Goal: Task Accomplishment & Management: Use online tool/utility

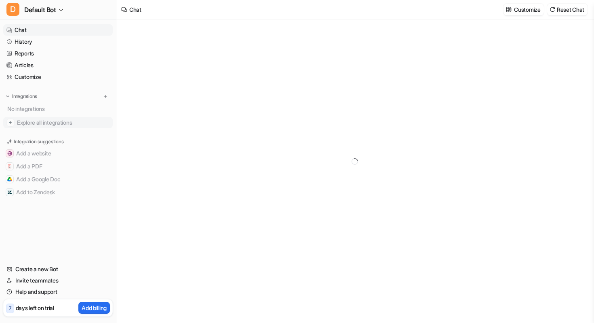
click at [53, 120] on span "Explore all integrations" at bounding box center [63, 122] width 93 height 13
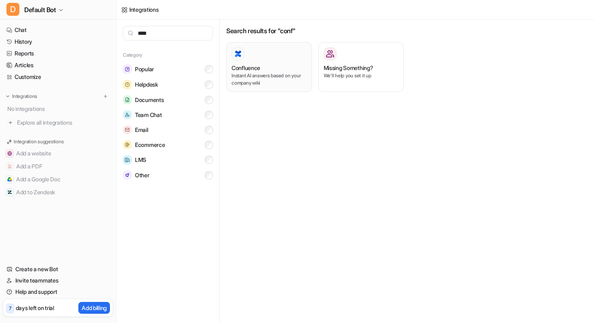
type input "****"
click at [280, 68] on div "Confluence" at bounding box center [269, 67] width 75 height 8
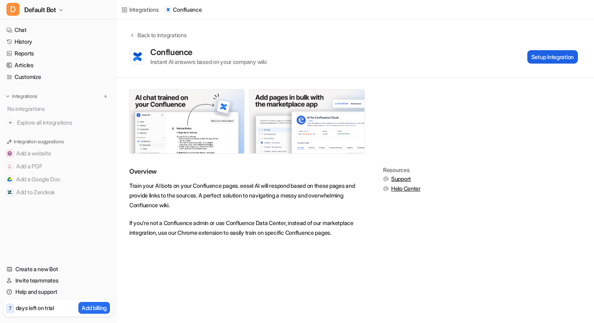
click at [534, 57] on button "Setup Integration" at bounding box center [553, 56] width 51 height 13
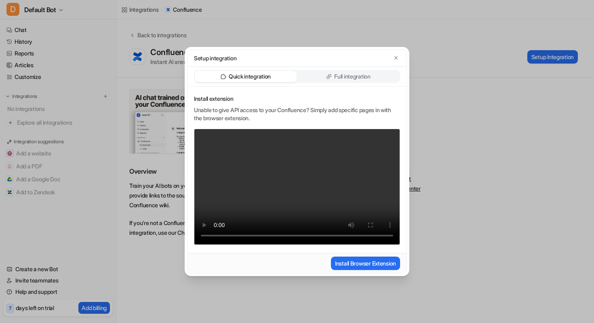
click at [344, 76] on p "Full integration" at bounding box center [352, 76] width 36 height 8
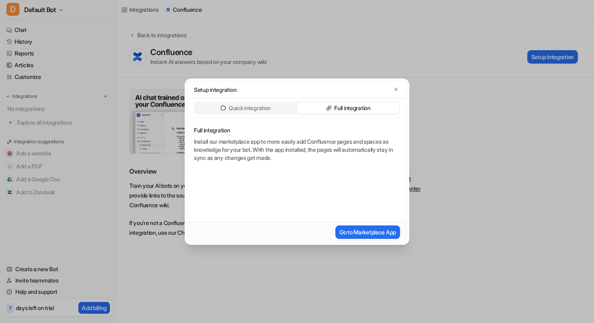
click at [258, 109] on p "Quick integration" at bounding box center [250, 108] width 42 height 8
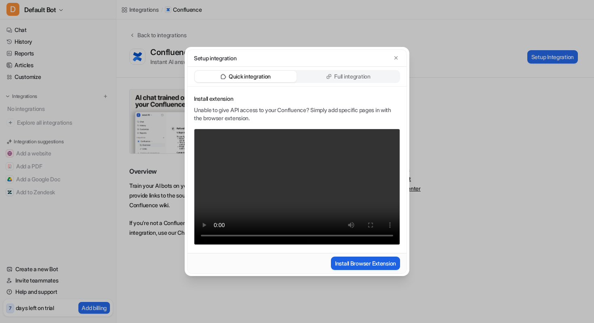
click at [348, 265] on button "Install Browser Extension" at bounding box center [365, 262] width 69 height 13
click at [330, 76] on icon at bounding box center [330, 75] width 3 height 3
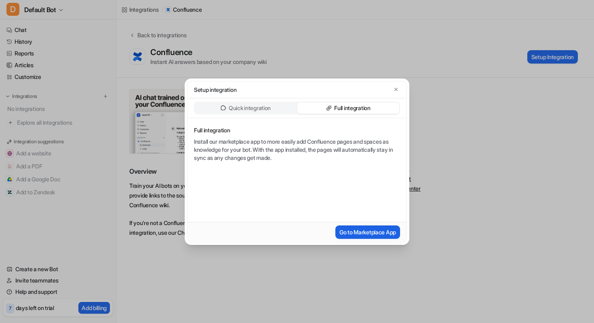
click at [356, 229] on button "Go to Marketplace App" at bounding box center [368, 231] width 65 height 13
click at [344, 236] on button "Go to Marketplace App" at bounding box center [368, 231] width 65 height 13
click at [355, 230] on button "Go to Marketplace App" at bounding box center [368, 231] width 65 height 13
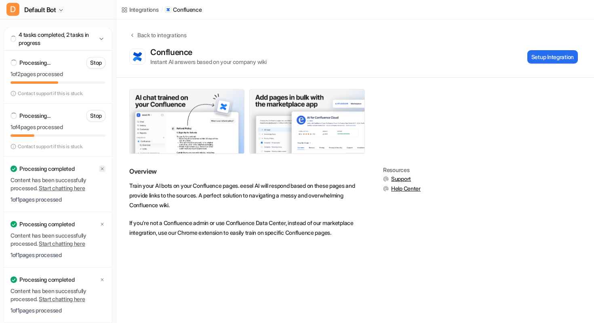
click at [101, 168] on icon at bounding box center [102, 168] width 5 height 5
click at [102, 222] on icon at bounding box center [102, 224] width 5 height 5
click at [102, 223] on icon at bounding box center [102, 224] width 5 height 5
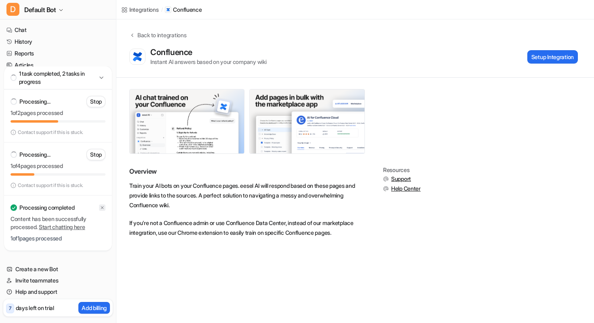
click at [101, 205] on icon at bounding box center [102, 207] width 5 height 5
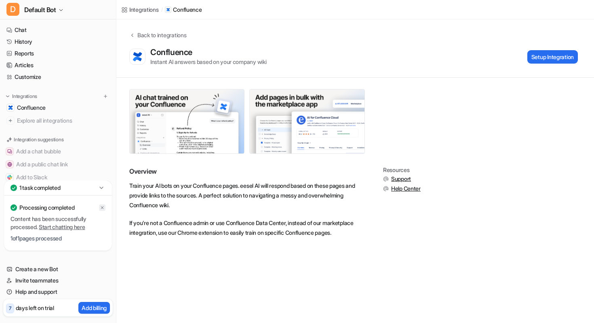
click at [101, 204] on div at bounding box center [102, 207] width 6 height 6
click at [59, 110] on link "Confluence" at bounding box center [58, 107] width 110 height 11
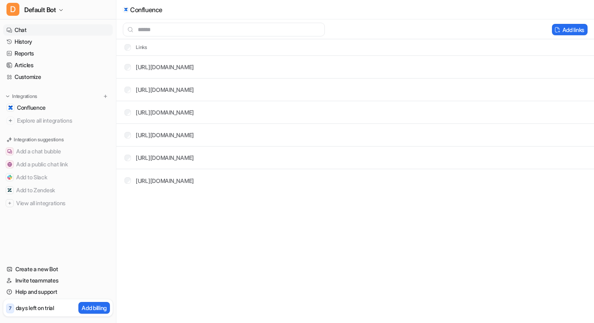
click at [41, 25] on link "Chat" at bounding box center [58, 29] width 110 height 11
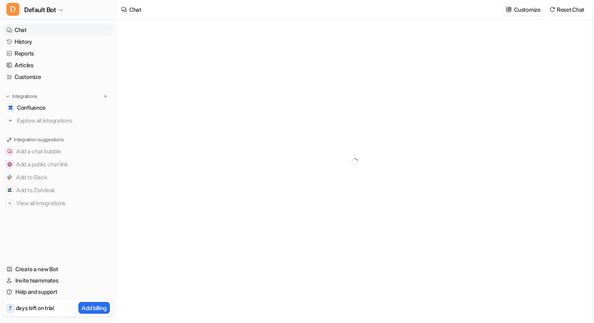
type textarea "**********"
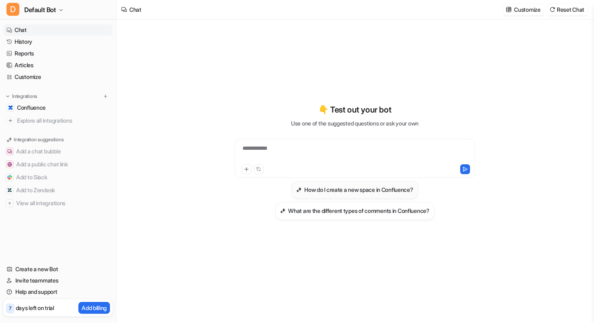
click at [323, 192] on h3 "How do I create a new space in Confluence?" at bounding box center [358, 189] width 109 height 8
